Goal: Find specific page/section: Find specific page/section

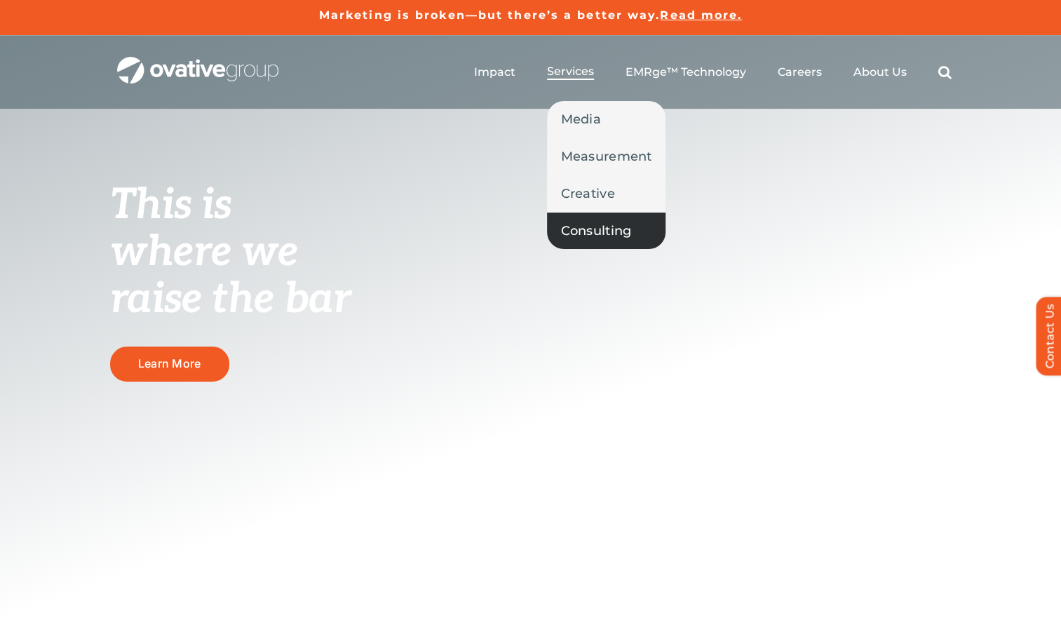
click at [578, 224] on span "Consulting" at bounding box center [596, 231] width 71 height 20
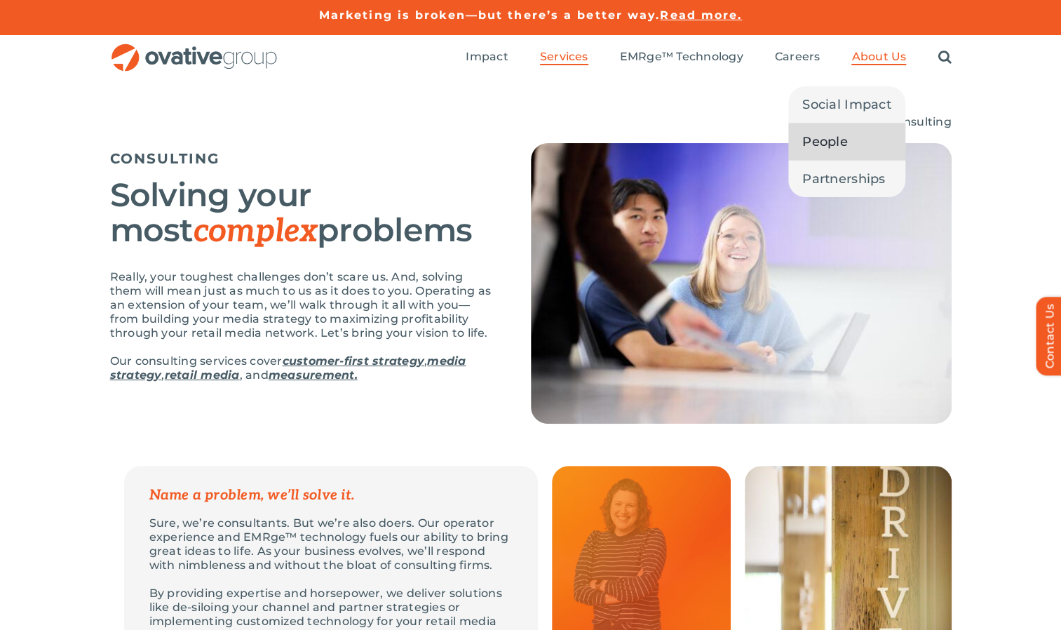
click at [822, 143] on span "People" at bounding box center [825, 142] width 46 height 20
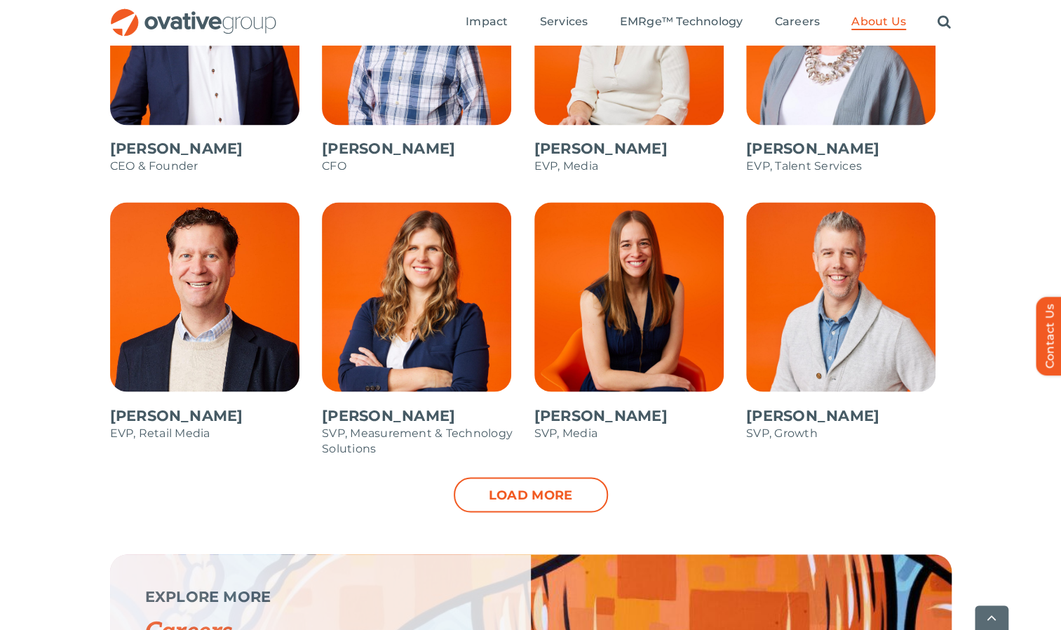
scroll to position [1349, 0]
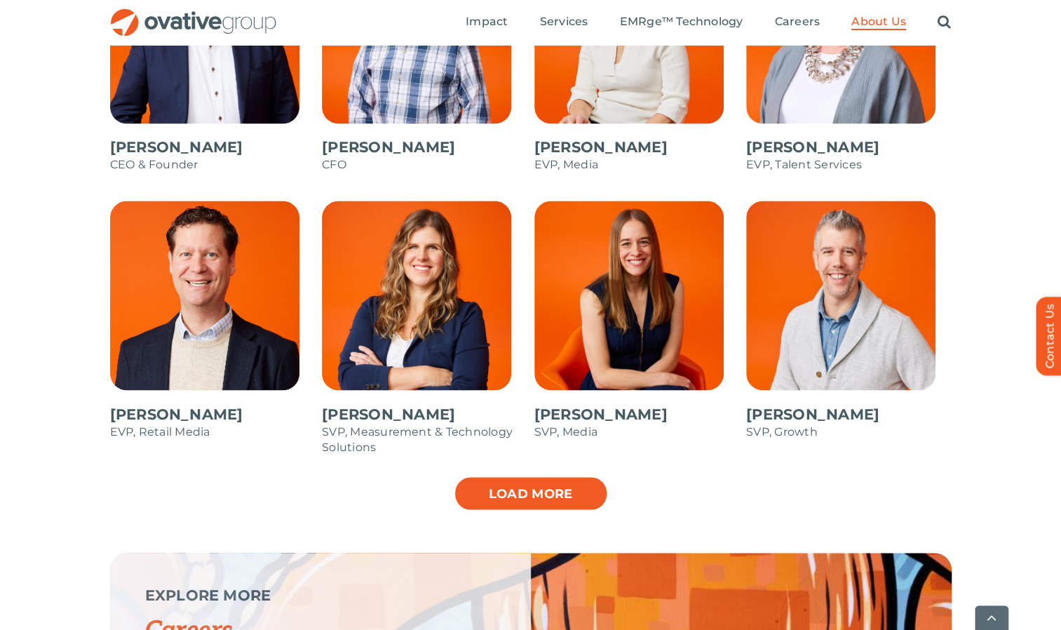
click at [506, 481] on link "Load more" at bounding box center [531, 492] width 154 height 35
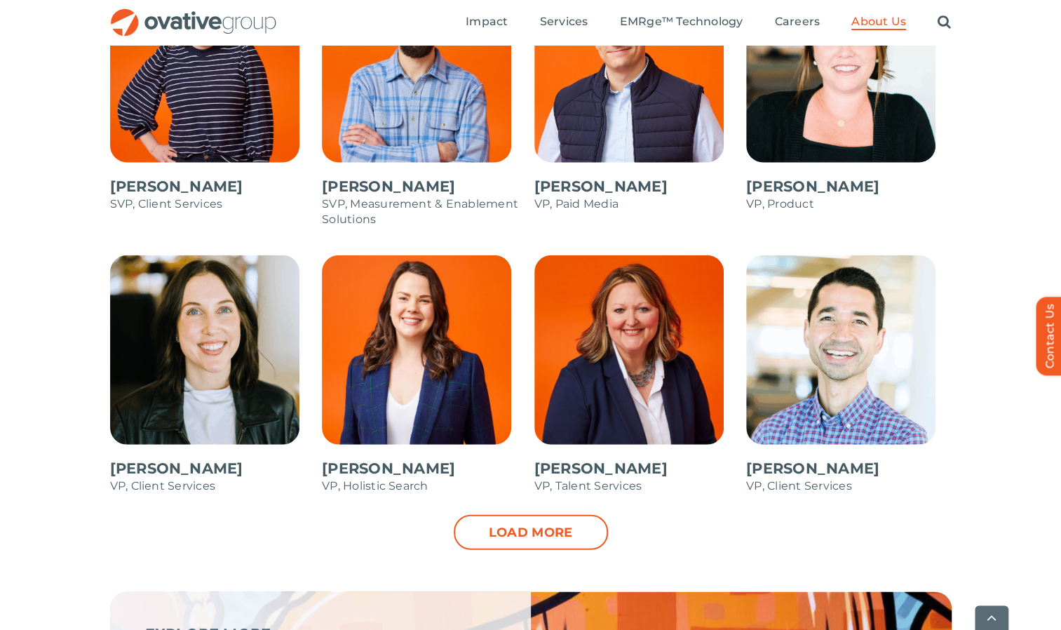
scroll to position [1860, 0]
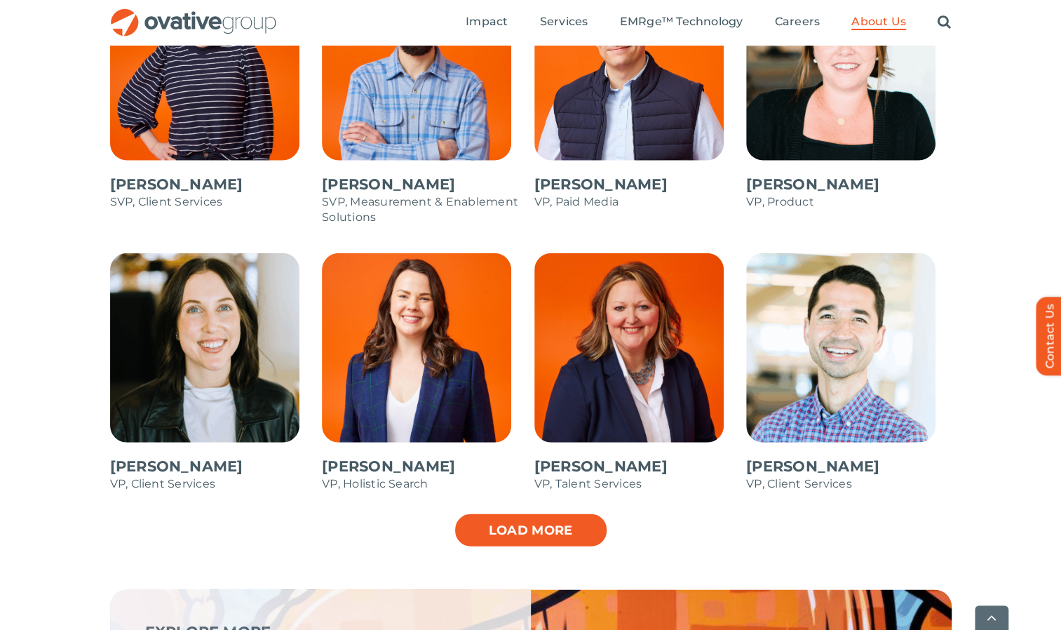
click at [550, 522] on link "Load more" at bounding box center [531, 530] width 154 height 35
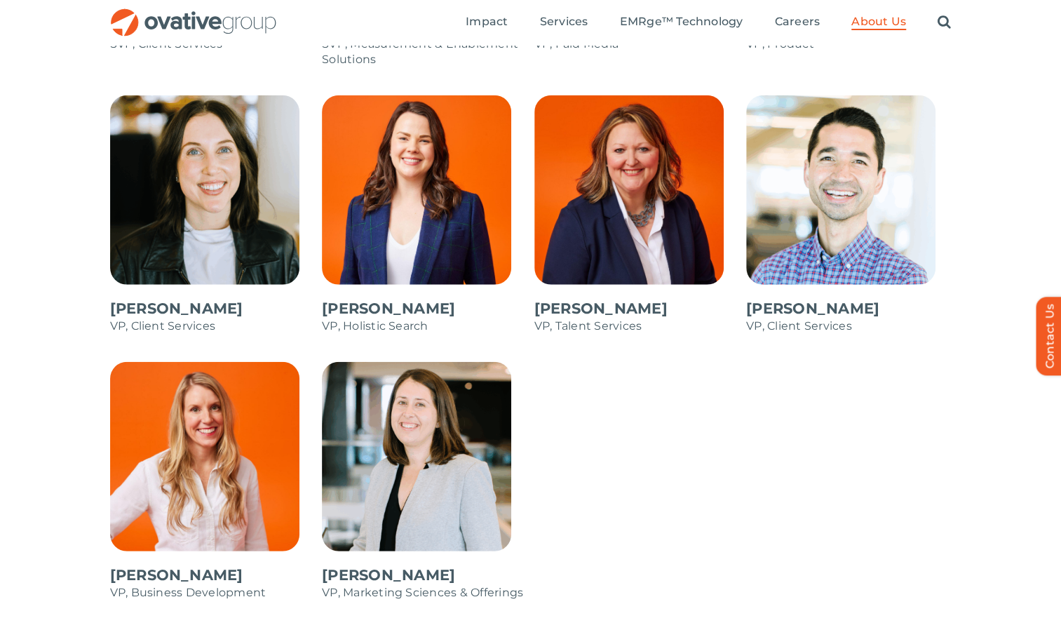
scroll to position [2007, 0]
